Goal: Task Accomplishment & Management: Complete application form

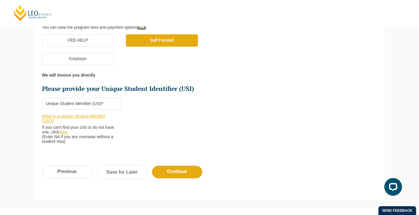
scroll to position [219, 0]
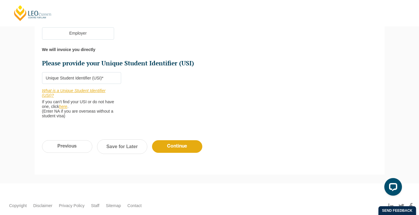
click at [102, 80] on input "Please provide your Unique Student Identifier (USI) *" at bounding box center [81, 78] width 79 height 12
paste input "L369KQVESY"
type input "L369KQVESY"
click at [174, 146] on input "Continue" at bounding box center [177, 147] width 50 height 13
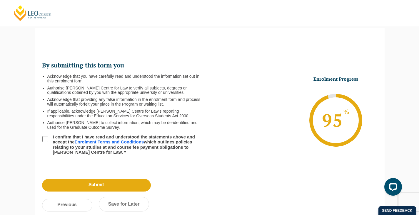
scroll to position [51, 0]
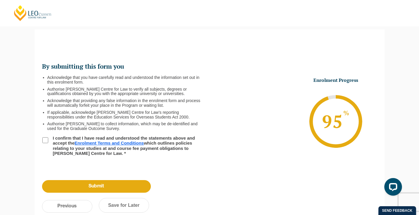
click at [47, 139] on input "I confirm that I have read and understood the statements above and accept the E…" at bounding box center [45, 141] width 6 height 6
checkbox input "true"
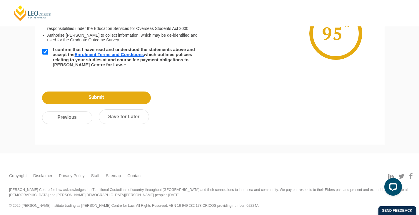
scroll to position [142, 0]
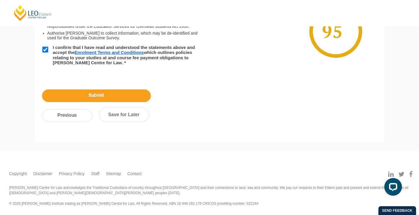
click at [125, 98] on input "Submit" at bounding box center [96, 96] width 109 height 13
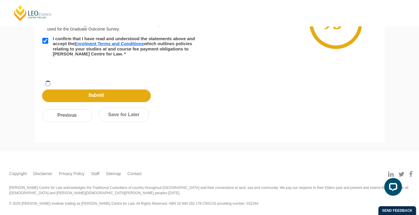
scroll to position [119, 0]
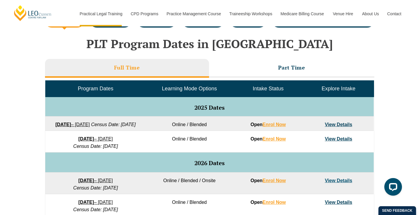
scroll to position [262, 0]
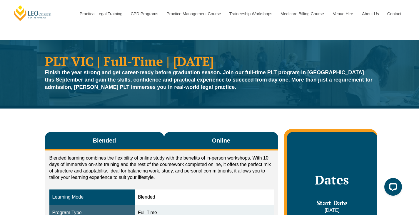
scroll to position [1, 0]
